Goal: Find specific page/section: Find specific page/section

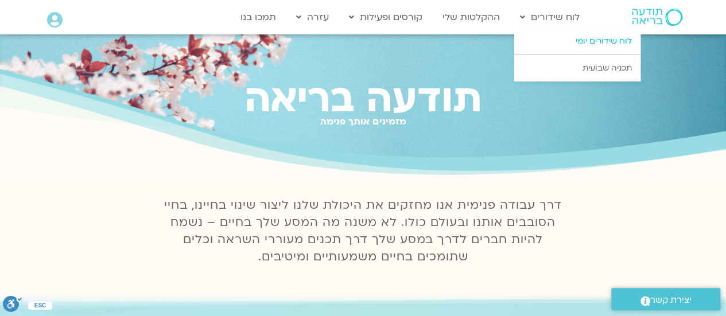
click at [587, 46] on link "לוח שידורים יומי" at bounding box center [577, 41] width 126 height 26
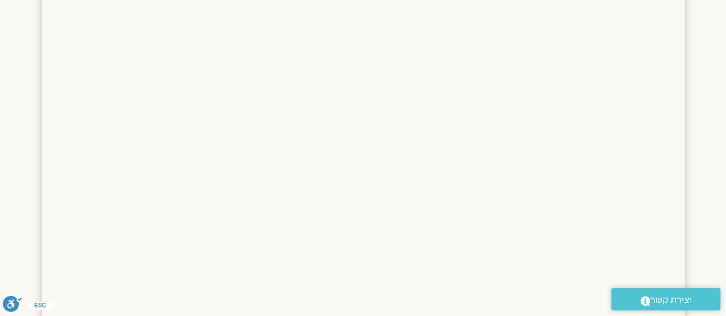
scroll to position [1155, 0]
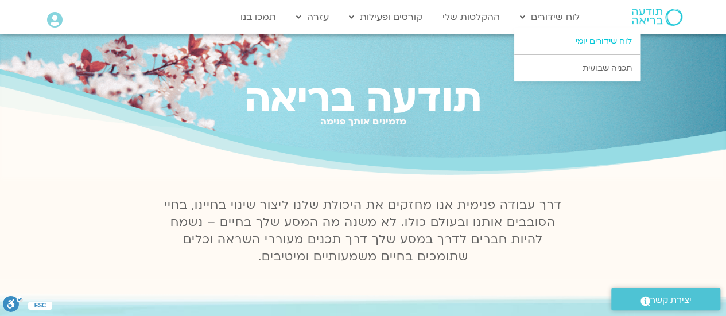
click at [570, 38] on link "לוח שידורים יומי" at bounding box center [577, 41] width 126 height 26
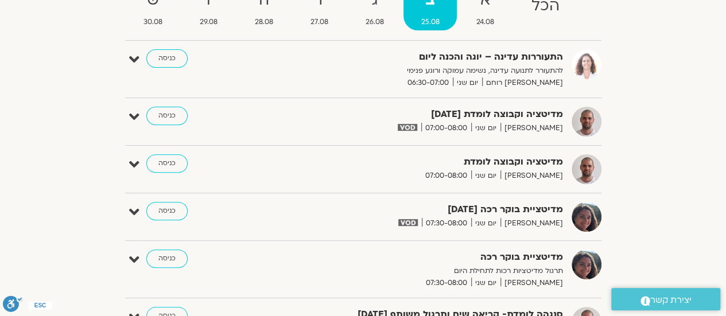
scroll to position [116, 0]
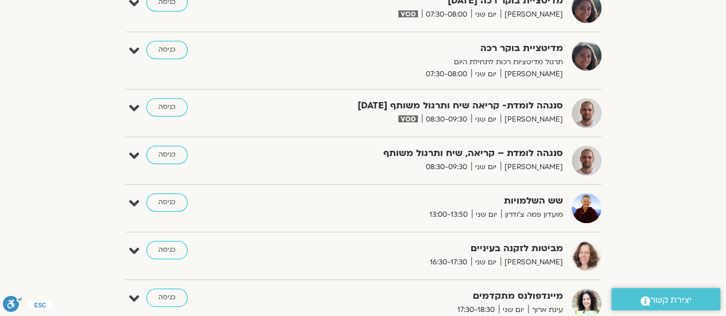
scroll to position [380, 0]
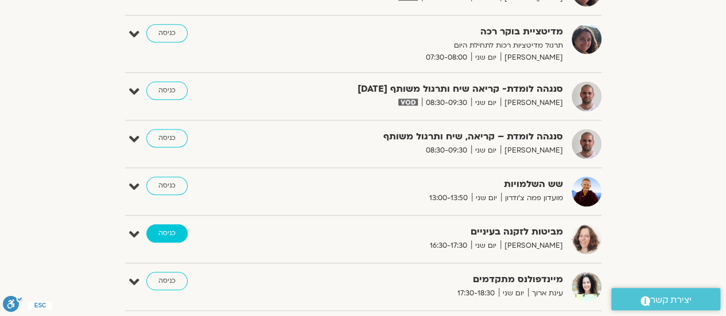
click at [173, 232] on link "כניסה" at bounding box center [166, 233] width 41 height 18
